Goal: Navigation & Orientation: Go to known website

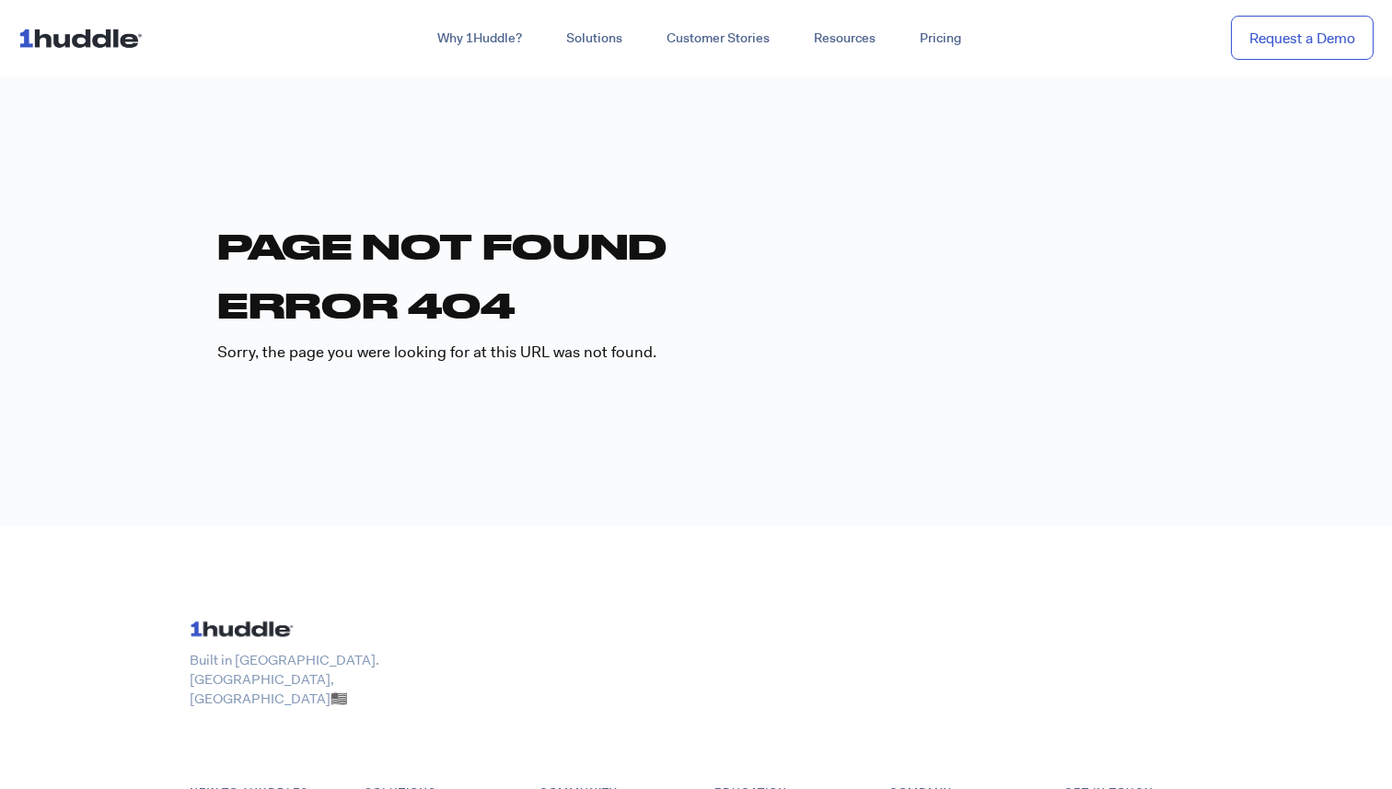
click at [911, 244] on h1 "Page not found" at bounding box center [696, 246] width 958 height 44
